Goal: Check status: Check status

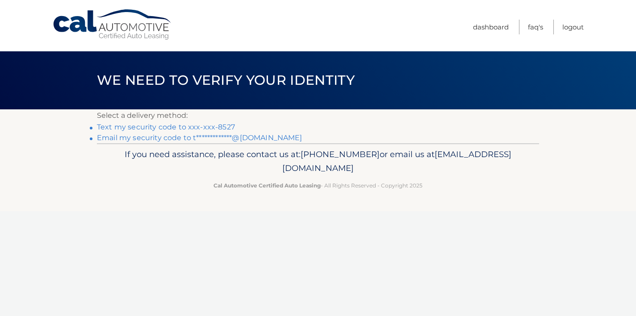
click at [209, 128] on link "Text my security code to xxx-xxx-8527" at bounding box center [166, 127] width 138 height 8
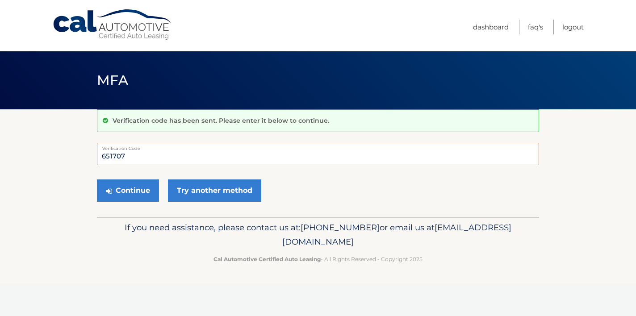
type input "651707"
click at [128, 190] on button "Continue" at bounding box center [128, 191] width 62 height 22
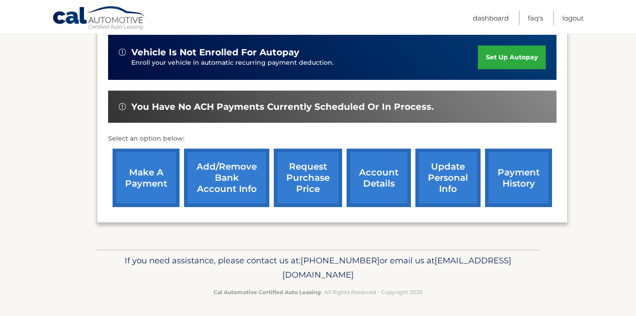
scroll to position [223, 0]
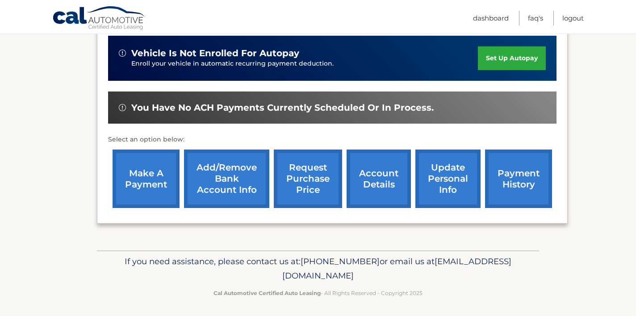
click at [378, 172] on link "account details" at bounding box center [379, 179] width 64 height 59
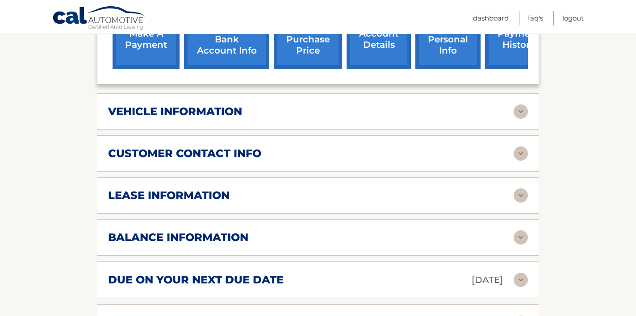
scroll to position [387, 0]
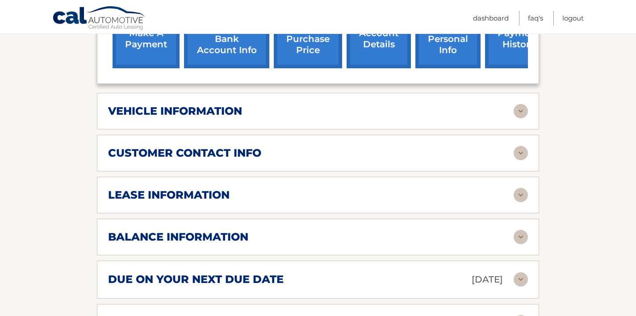
click at [522, 188] on img at bounding box center [521, 195] width 14 height 14
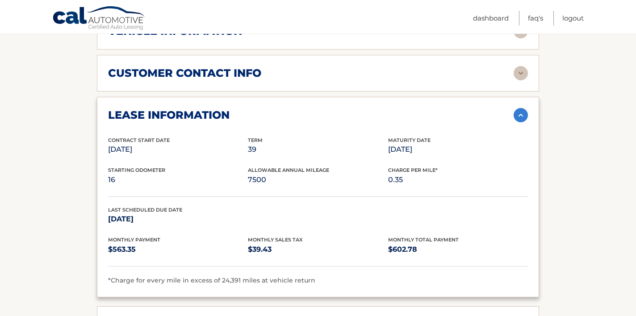
scroll to position [461, 0]
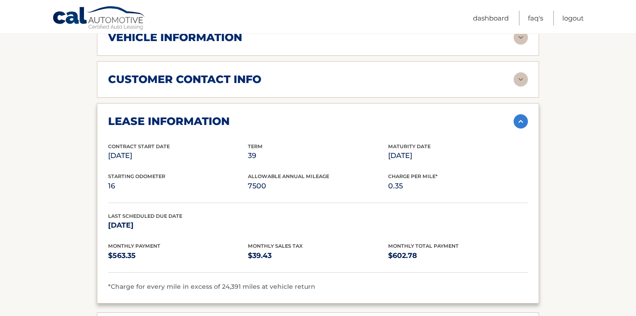
drag, startPoint x: 390, startPoint y: 141, endPoint x: 438, endPoint y: 141, distance: 48.3
click at [438, 150] on p "Oct 27, 2027" at bounding box center [458, 156] width 140 height 13
click at [455, 155] on div "Contract Start Date Jul 27, 2024 Term 39 Maturity Date Oct 27, 2027" at bounding box center [318, 158] width 420 height 30
drag, startPoint x: 390, startPoint y: 140, endPoint x: 436, endPoint y: 140, distance: 46.5
click at [436, 150] on p "Oct 27, 2027" at bounding box center [458, 156] width 140 height 13
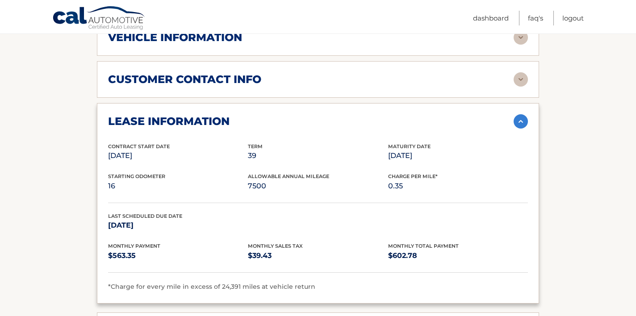
copy p "Oct 27, 2027"
click at [525, 190] on div "Contract Start Date Jul 27, 2024 Term 39 Maturity Date Oct 27, 2027 Starting Od…" at bounding box center [318, 218] width 420 height 150
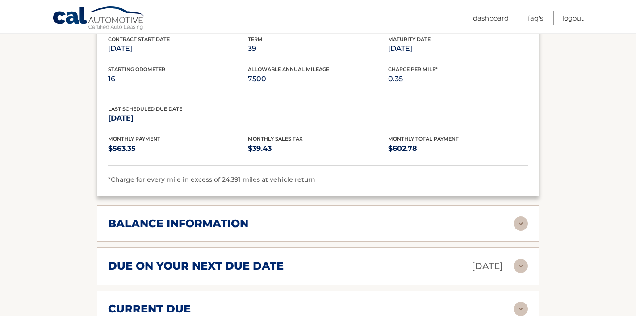
scroll to position [569, 0]
click at [520, 216] on img at bounding box center [521, 223] width 14 height 14
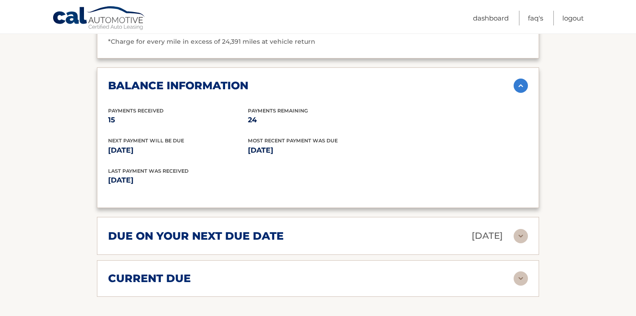
scroll to position [929, 0]
